Goal: Use online tool/utility: Utilize a website feature to perform a specific function

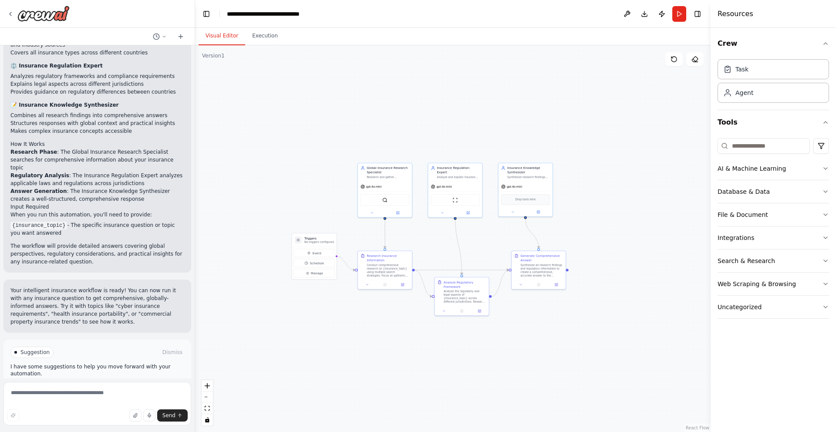
click at [227, 37] on button "Visual Editor" at bounding box center [221, 36] width 47 height 18
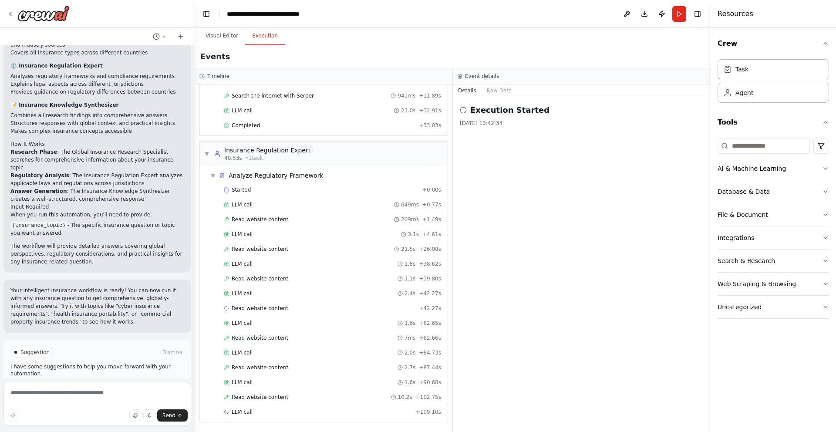
click at [256, 35] on button "Execution" at bounding box center [265, 36] width 40 height 18
click at [211, 178] on span "▼" at bounding box center [212, 175] width 5 height 7
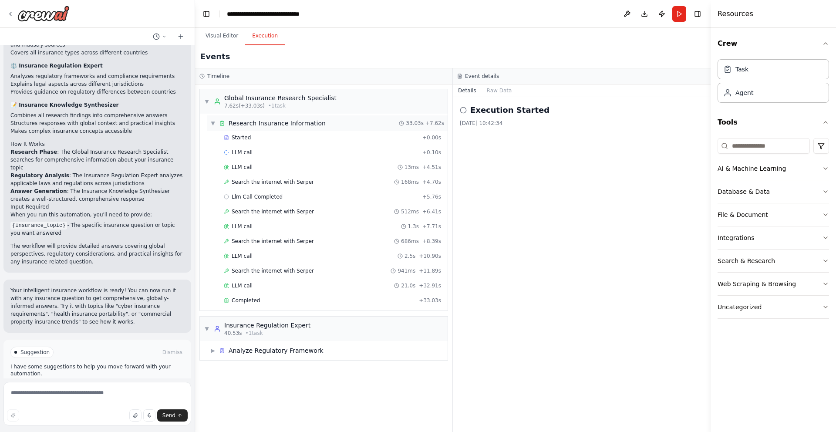
click at [212, 122] on span "▼" at bounding box center [212, 123] width 5 height 7
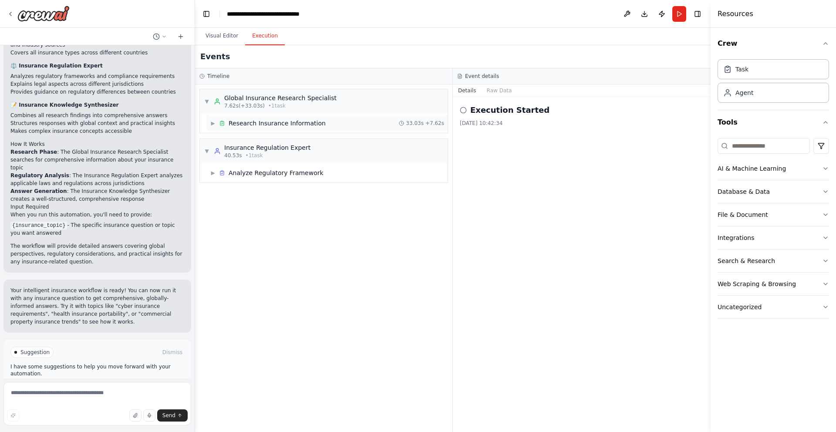
click at [213, 124] on span "▶" at bounding box center [212, 123] width 5 height 7
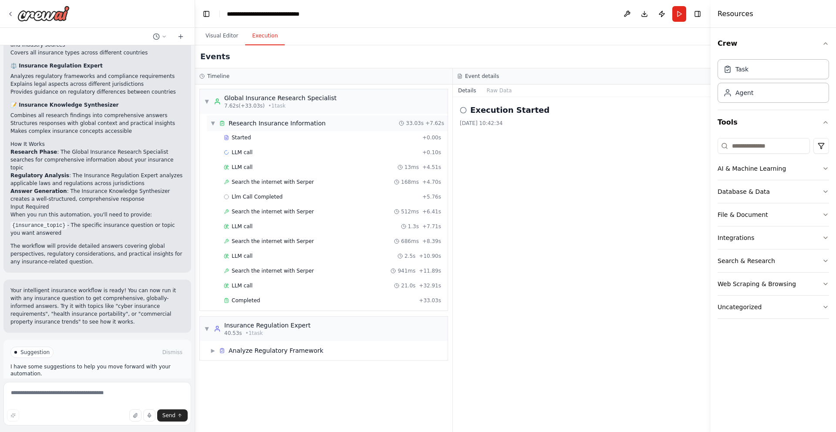
click at [213, 124] on span "▼" at bounding box center [212, 123] width 5 height 7
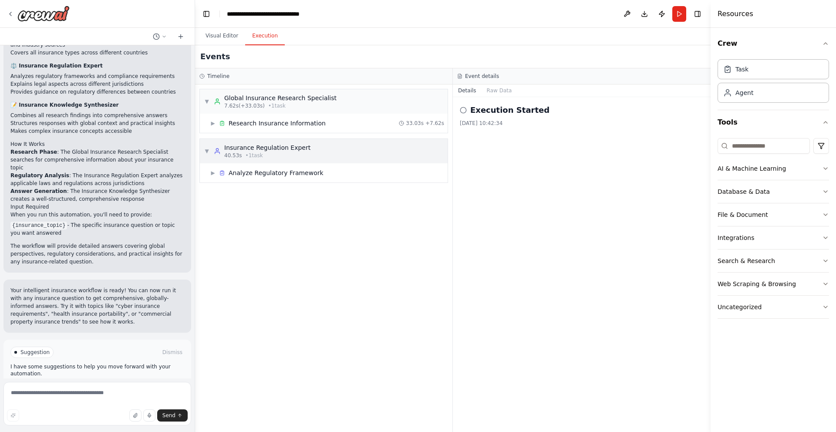
click at [208, 150] on span "▼" at bounding box center [206, 151] width 5 height 7
click at [208, 150] on span "▶" at bounding box center [206, 151] width 5 height 7
click at [211, 171] on span "▶" at bounding box center [212, 172] width 5 height 7
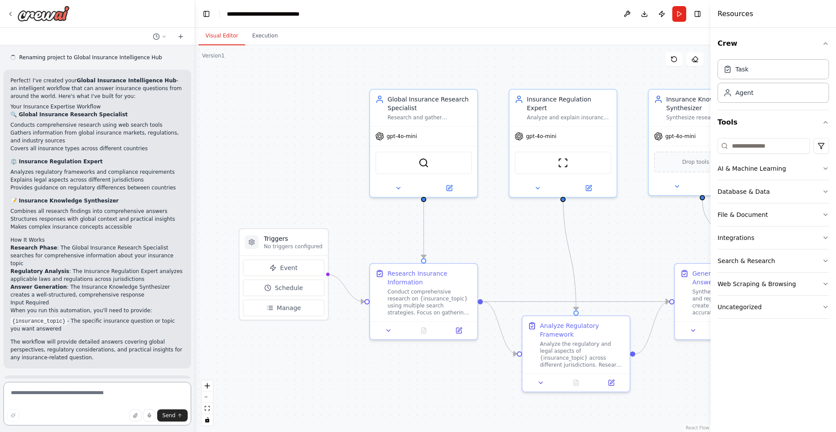
click at [51, 391] on textarea at bounding box center [97, 404] width 188 height 44
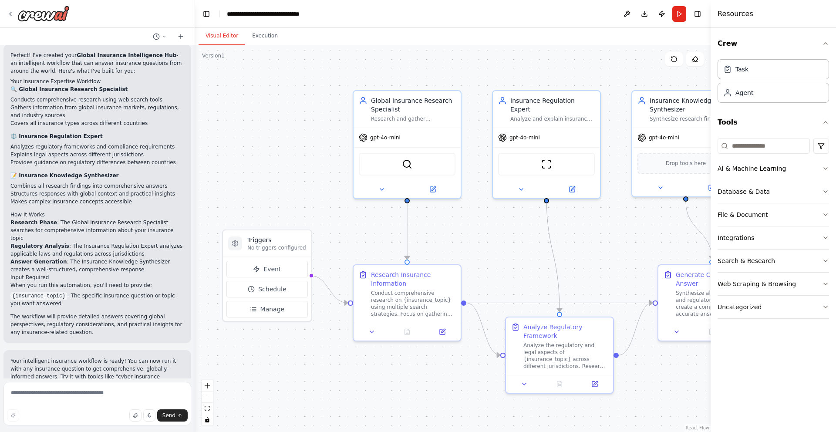
drag, startPoint x: 518, startPoint y: 237, endPoint x: 501, endPoint y: 239, distance: 16.6
click at [501, 239] on div ".deletable-edge-delete-btn { width: 20px; height: 20px; border: 0px solid #ffff…" at bounding box center [452, 238] width 515 height 387
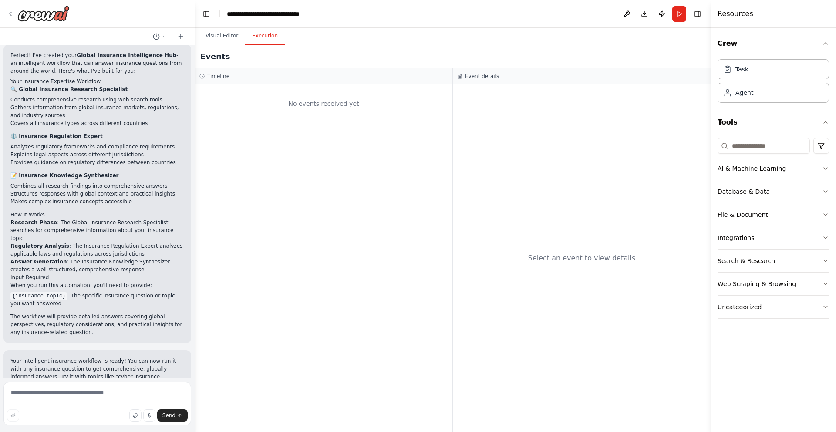
click at [262, 33] on button "Execution" at bounding box center [265, 36] width 40 height 18
click at [223, 30] on button "Visual Editor" at bounding box center [221, 36] width 47 height 18
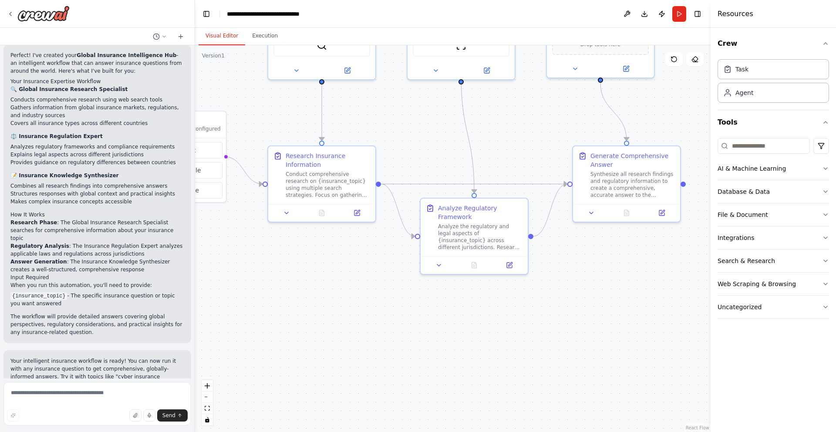
drag, startPoint x: 353, startPoint y: 248, endPoint x: 268, endPoint y: 129, distance: 146.3
click at [268, 129] on div ".deletable-edge-delete-btn { width: 20px; height: 20px; border: 0px solid #ffff…" at bounding box center [452, 238] width 515 height 387
